Goal: Transaction & Acquisition: Download file/media

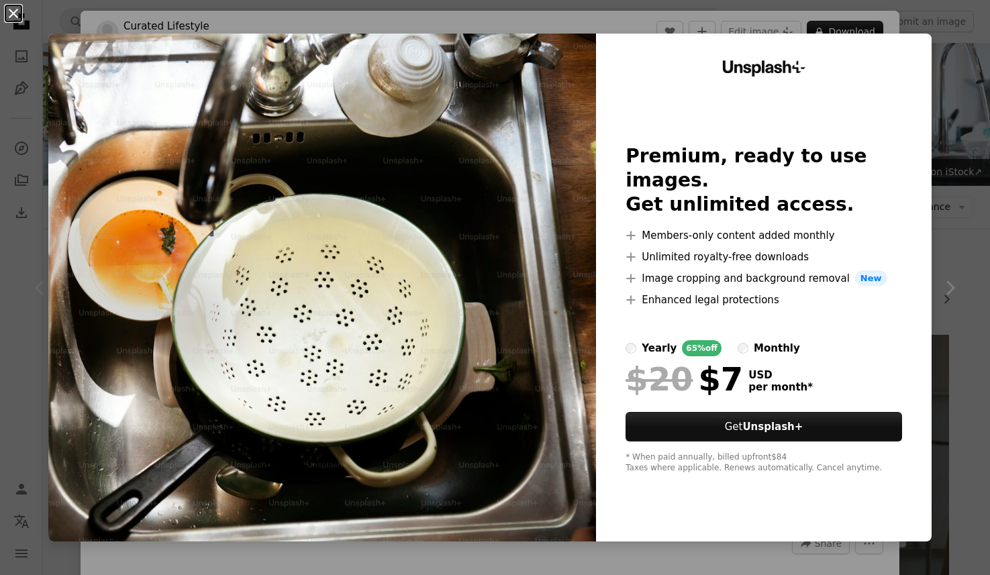
click at [12, 11] on button "An X shape" at bounding box center [13, 13] width 16 height 16
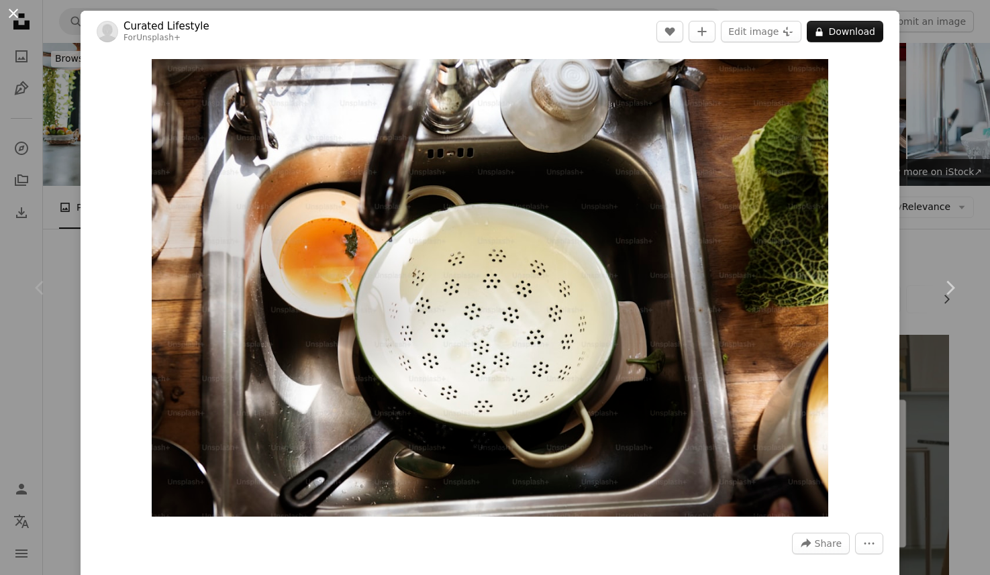
click at [10, 14] on button "An X shape" at bounding box center [13, 13] width 16 height 16
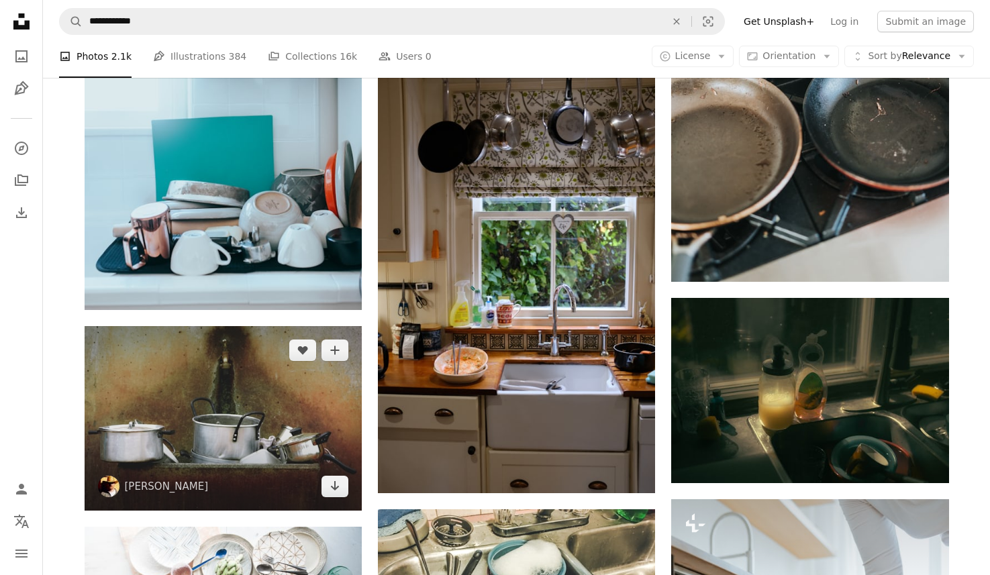
scroll to position [931, 0]
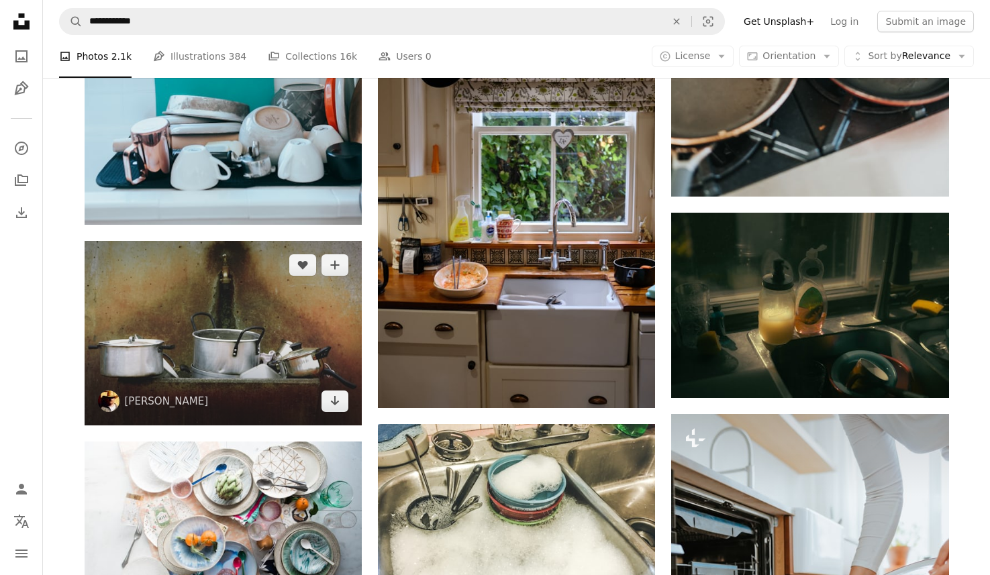
click at [233, 329] on img at bounding box center [223, 333] width 277 height 185
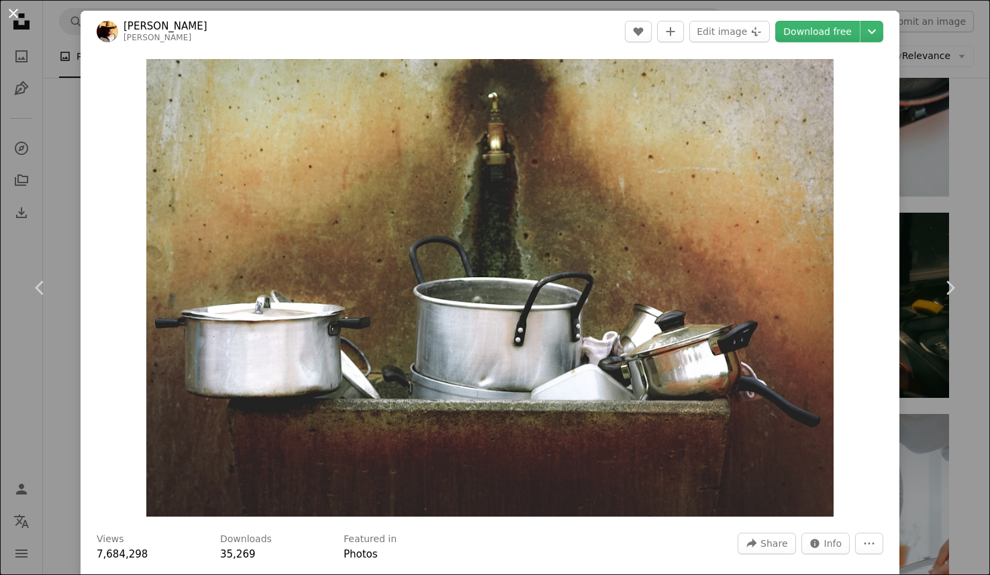
click at [12, 13] on button "An X shape" at bounding box center [13, 13] width 16 height 16
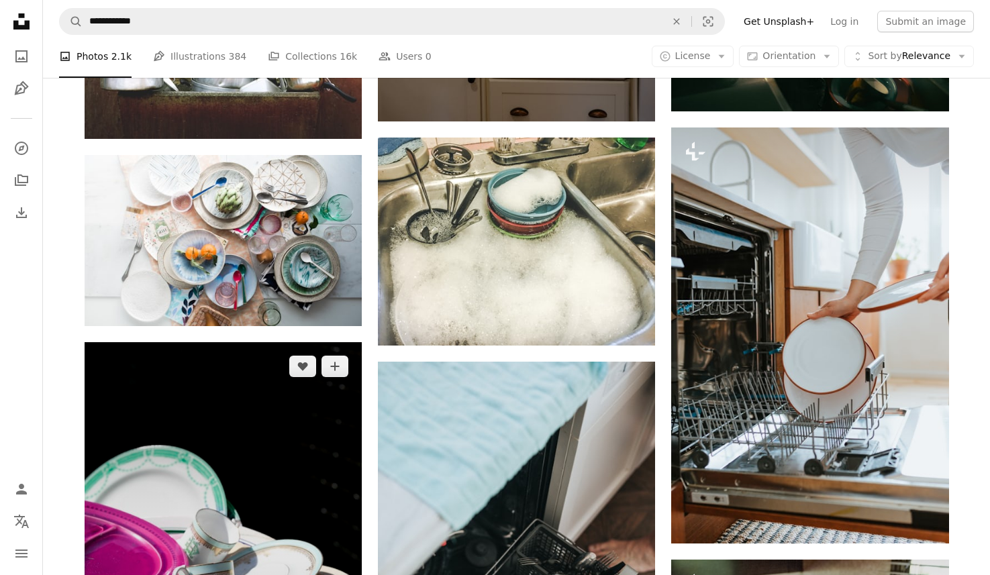
scroll to position [1371, 0]
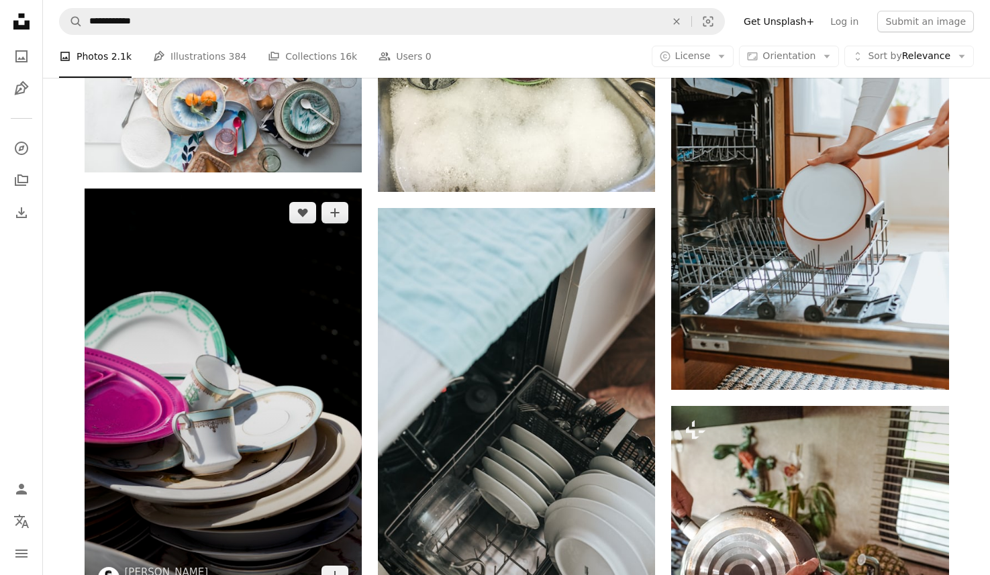
click at [228, 391] on img at bounding box center [223, 395] width 277 height 412
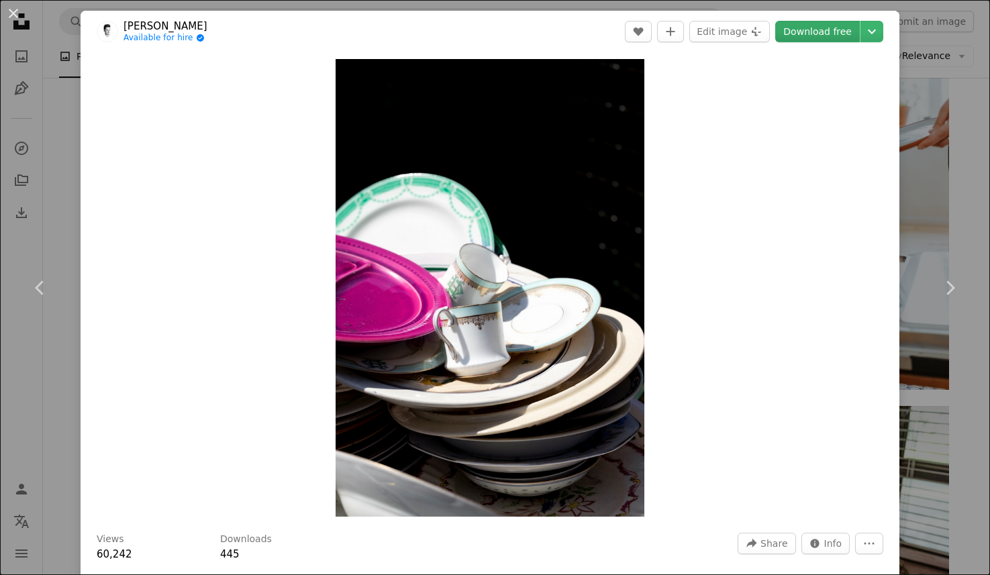
click at [819, 32] on link "Download free" at bounding box center [818, 31] width 85 height 21
